Goal: Task Accomplishment & Management: Complete application form

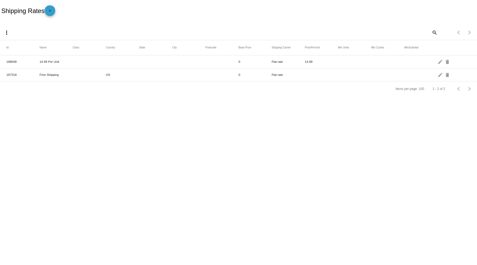
click at [53, 12] on mat-icon "add" at bounding box center [50, 12] width 6 height 6
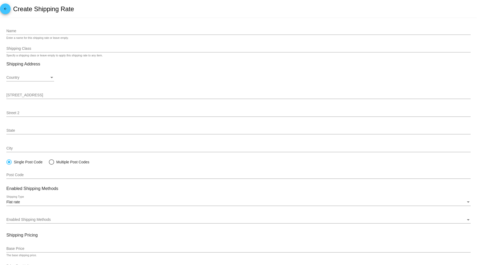
click at [49, 33] on input "Name" at bounding box center [238, 31] width 465 height 4
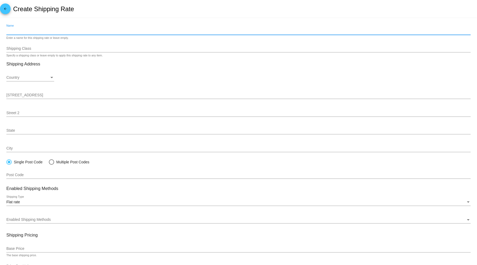
type input "l"
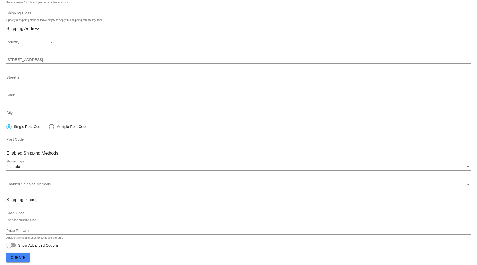
scroll to position [41, 0]
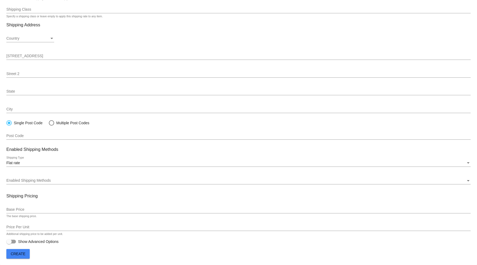
type input "Aly Shipping rate"
click at [69, 180] on div "Enabled Shipping Methods" at bounding box center [236, 180] width 460 height 4
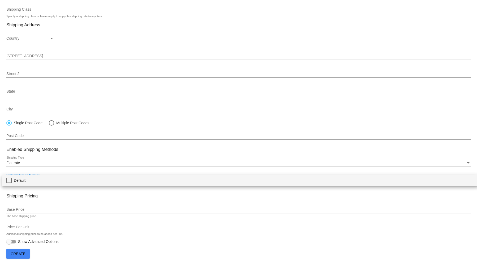
click at [84, 200] on div at bounding box center [238, 132] width 477 height 265
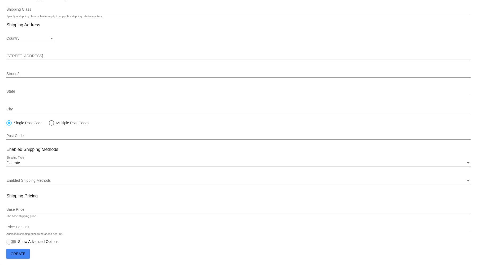
click at [67, 208] on input "Base Price" at bounding box center [238, 209] width 465 height 4
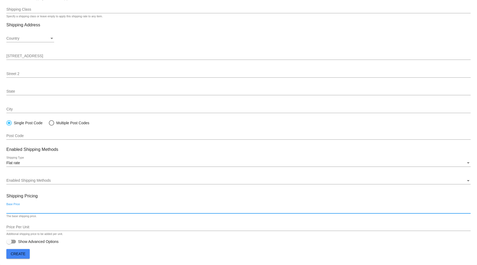
type input "0"
type input "2"
click at [14, 241] on div at bounding box center [11, 241] width 10 height 4
click at [9, 243] on input "Show Advanced Options" at bounding box center [9, 243] width 0 height 0
checkbox input "true"
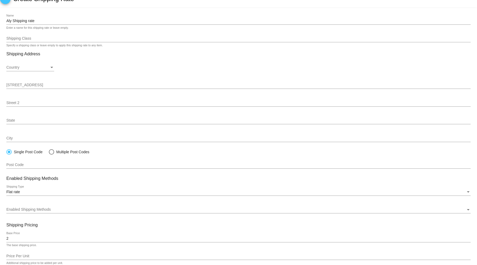
scroll to position [0, 0]
